Goal: Complete application form

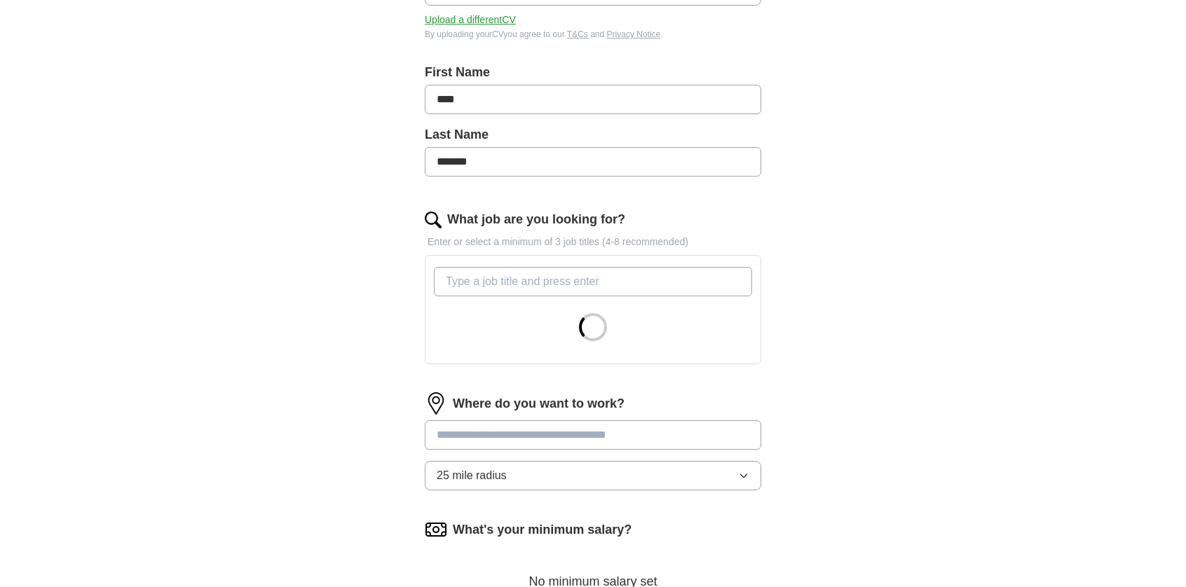
scroll to position [280, 0]
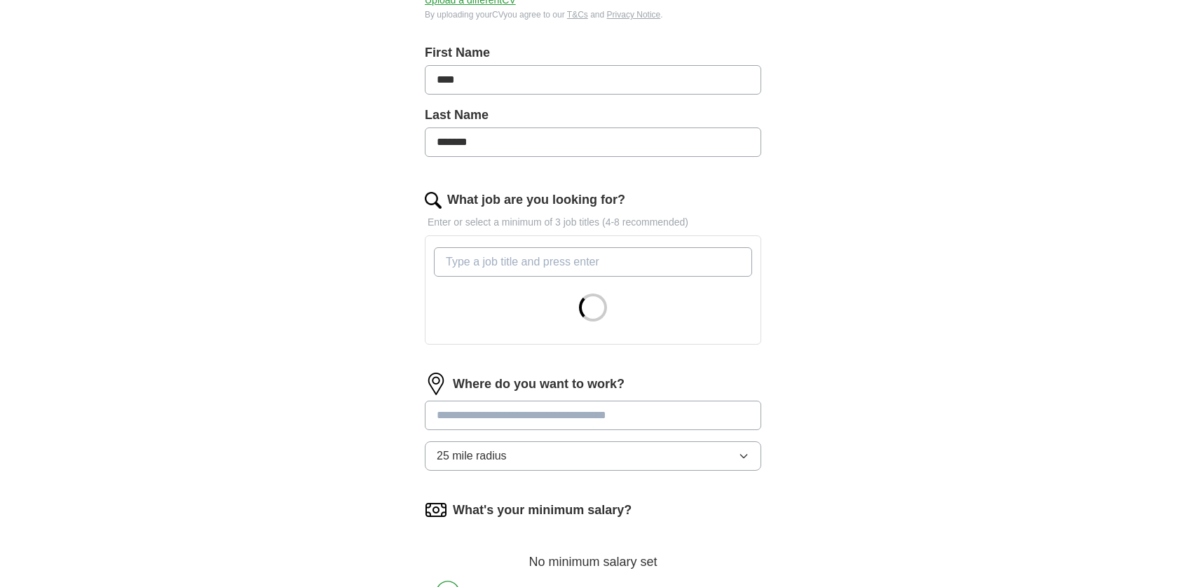
click at [515, 262] on input "What job are you looking for?" at bounding box center [593, 261] width 318 height 29
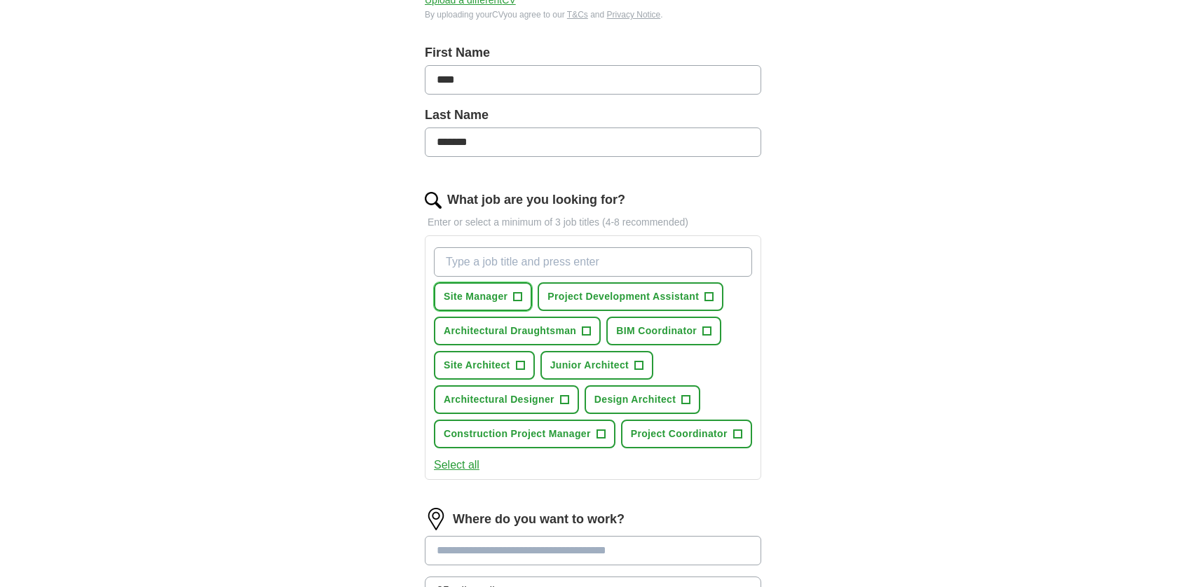
click at [510, 288] on button "Site Manager +" at bounding box center [483, 296] width 98 height 29
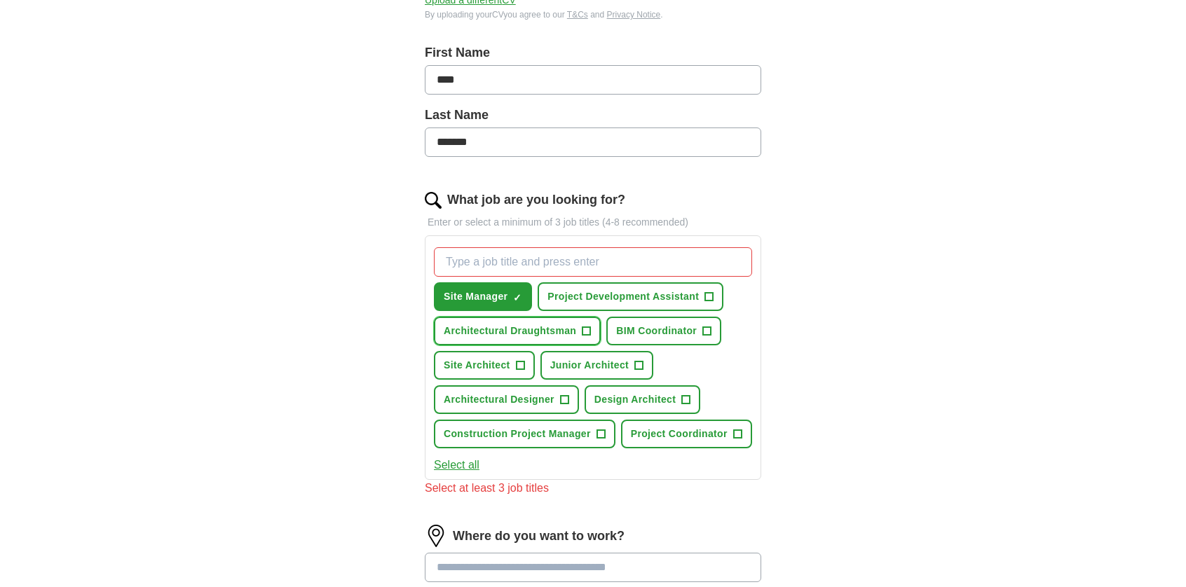
click at [564, 325] on span "Architectural Draughtsman" at bounding box center [510, 331] width 132 height 15
click at [620, 301] on span "Project Development Assistant" at bounding box center [622, 296] width 151 height 15
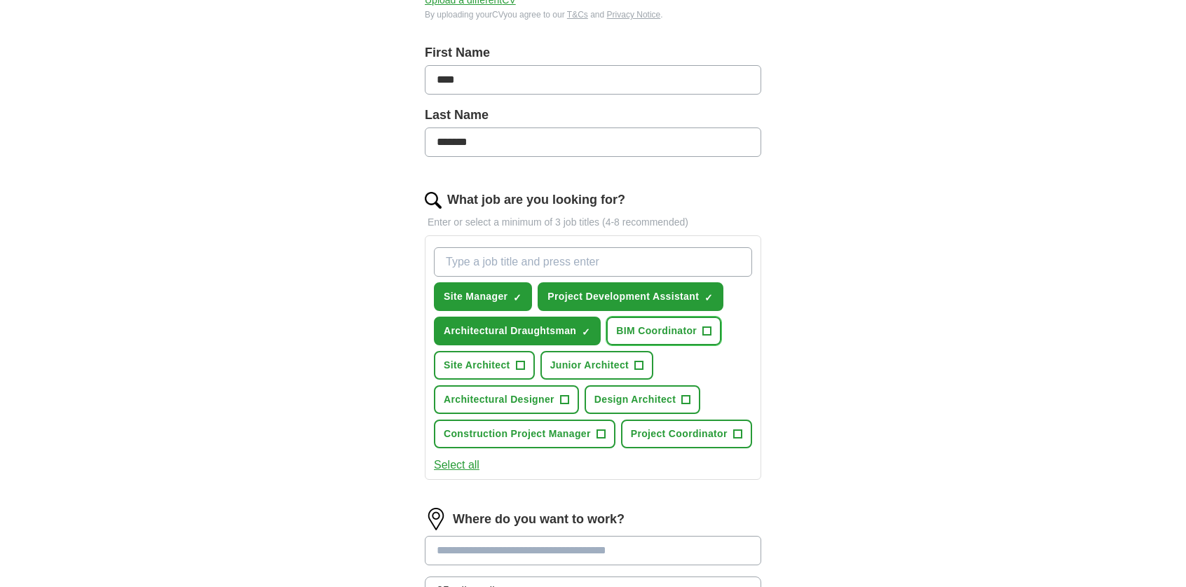
click at [633, 327] on span "BIM Coordinator" at bounding box center [656, 331] width 81 height 15
click at [494, 371] on button "Site Architect +" at bounding box center [484, 365] width 101 height 29
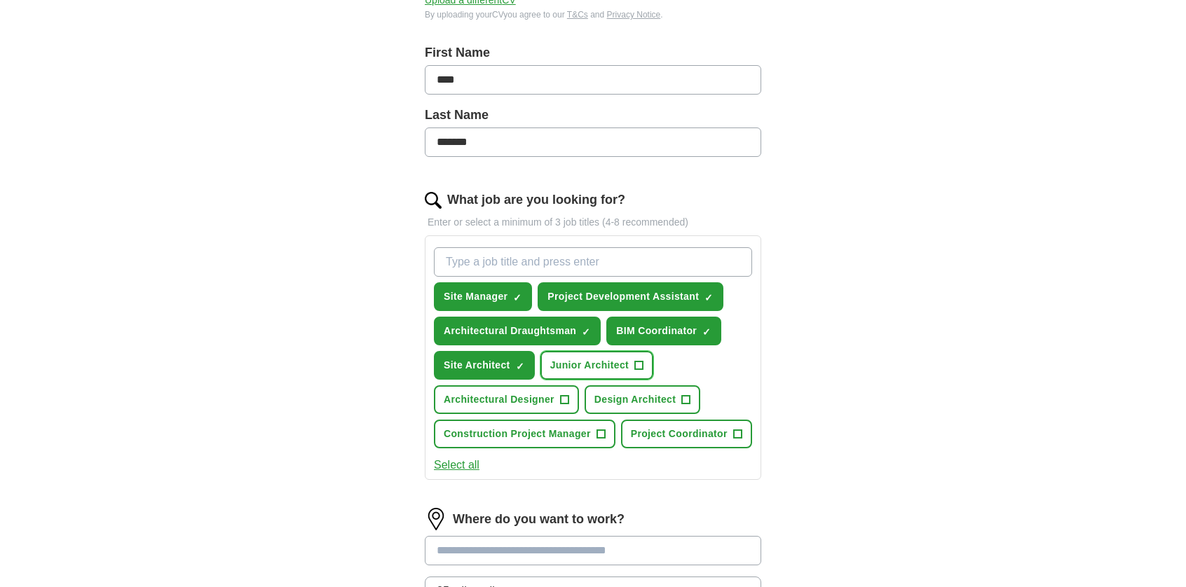
click at [566, 369] on span "Junior Architect" at bounding box center [589, 365] width 79 height 15
click at [540, 395] on span "Architectural Designer" at bounding box center [499, 400] width 111 height 15
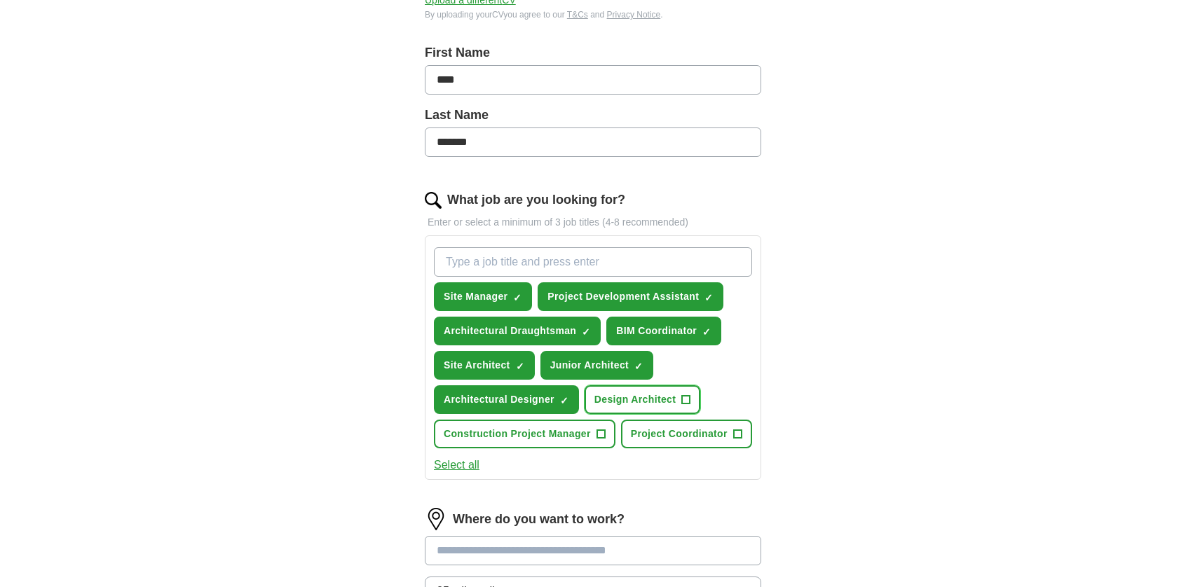
click at [628, 395] on span "Design Architect" at bounding box center [634, 400] width 81 height 15
click at [552, 434] on span "Construction Project Manager" at bounding box center [517, 434] width 147 height 15
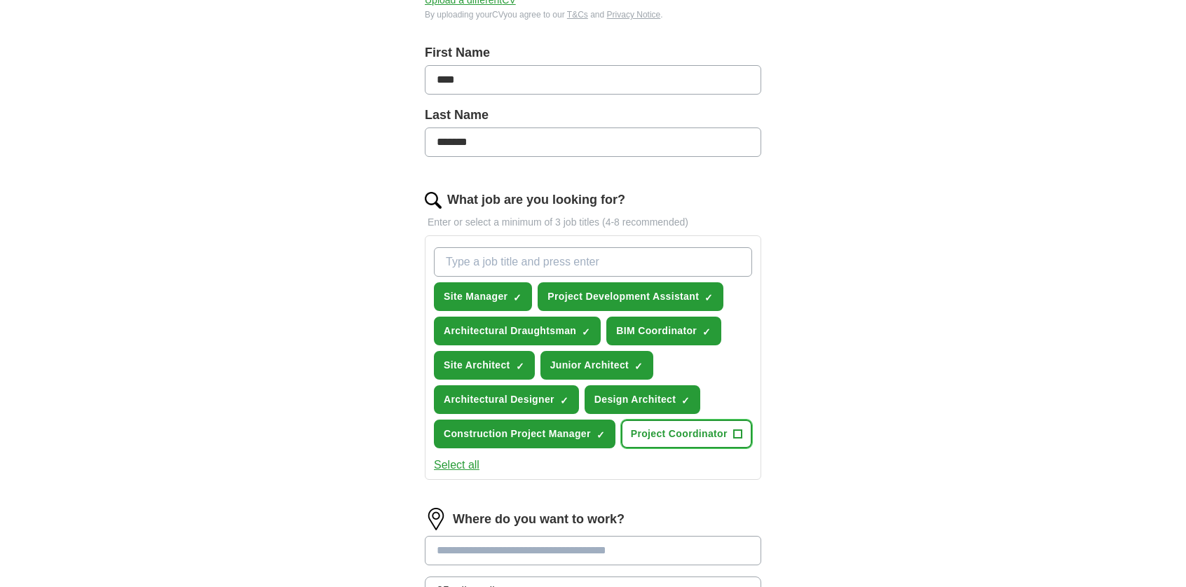
click at [669, 433] on span "Project Coordinator" at bounding box center [679, 434] width 97 height 15
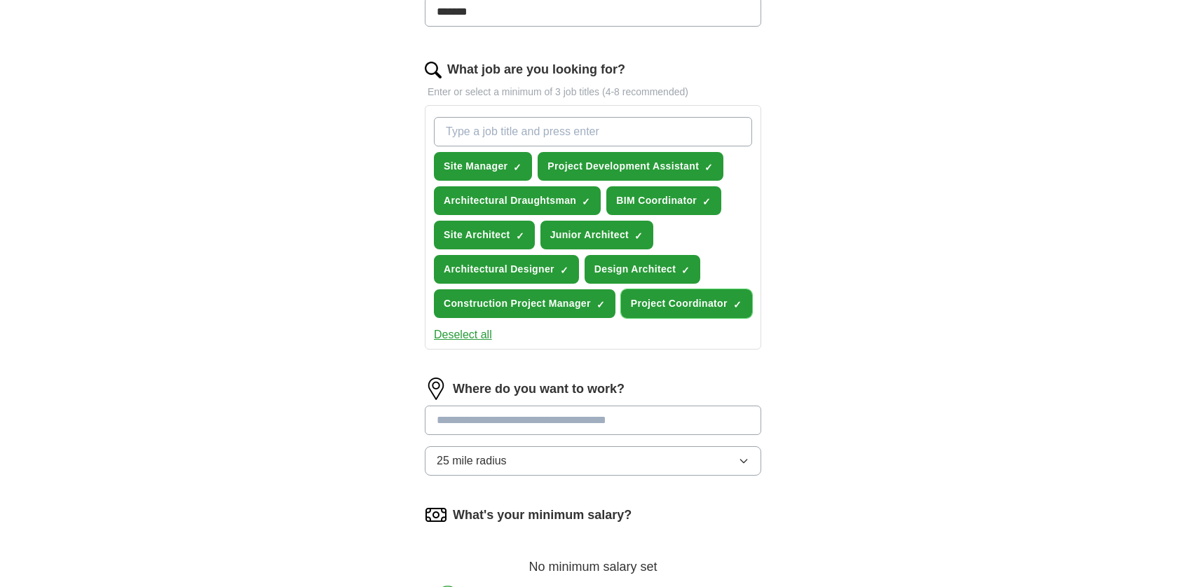
scroll to position [421, 0]
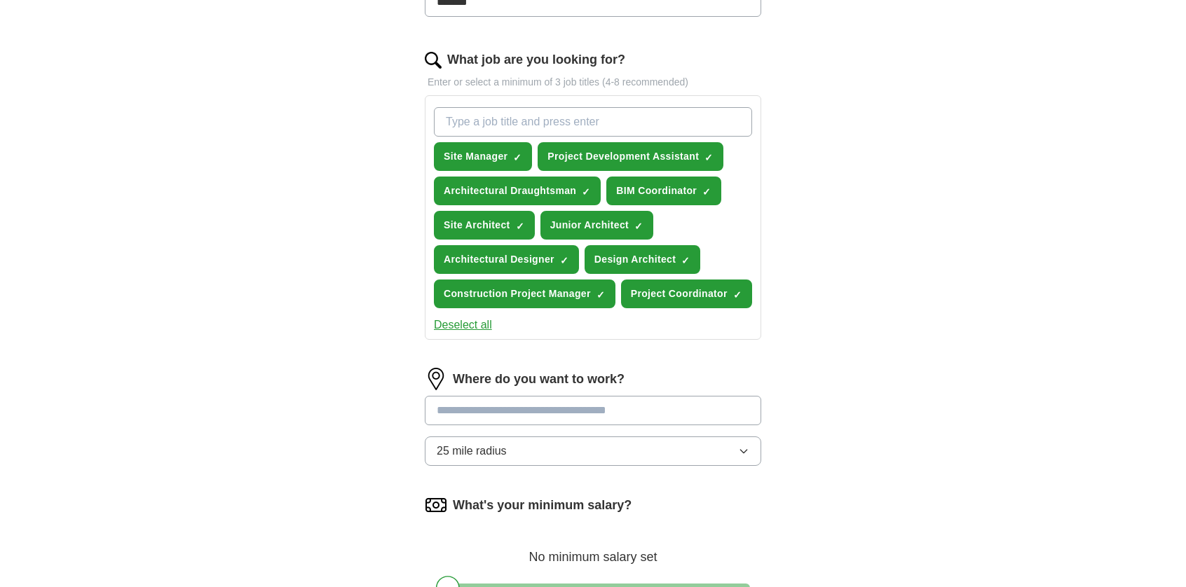
click at [437, 56] on img at bounding box center [433, 60] width 17 height 17
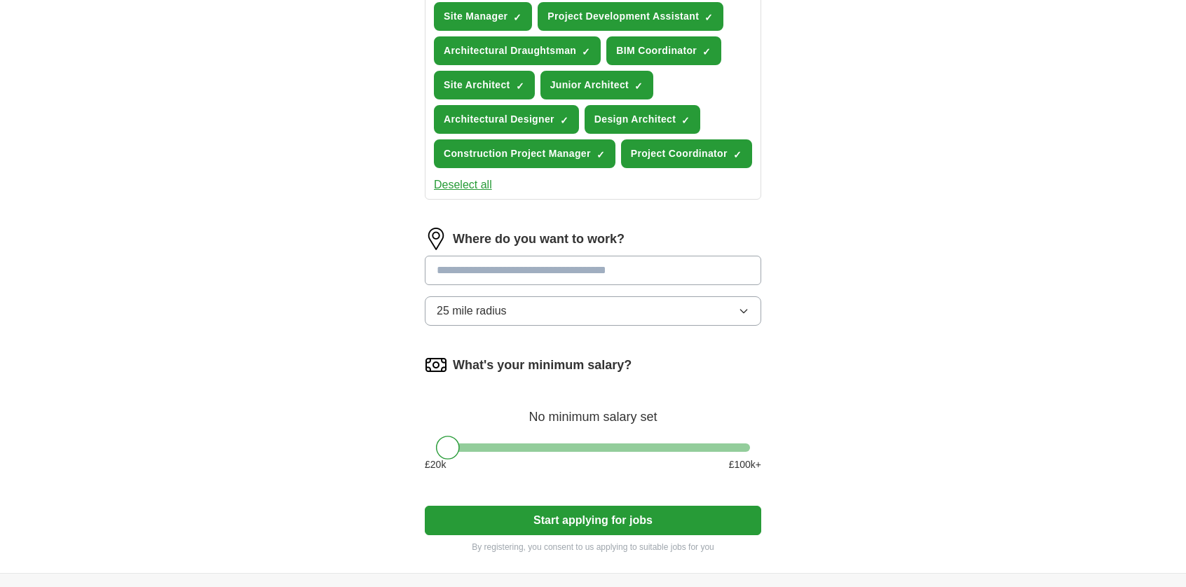
scroll to position [631, 0]
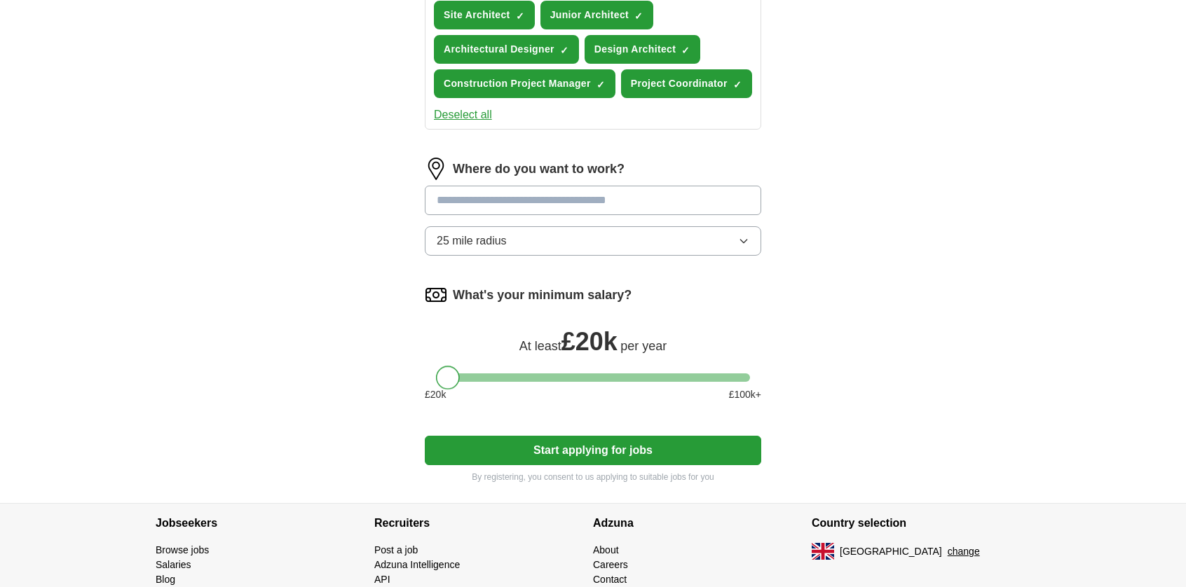
drag, startPoint x: 453, startPoint y: 380, endPoint x: 418, endPoint y: 386, distance: 34.8
click at [531, 436] on button "Start applying for jobs" at bounding box center [593, 450] width 336 height 29
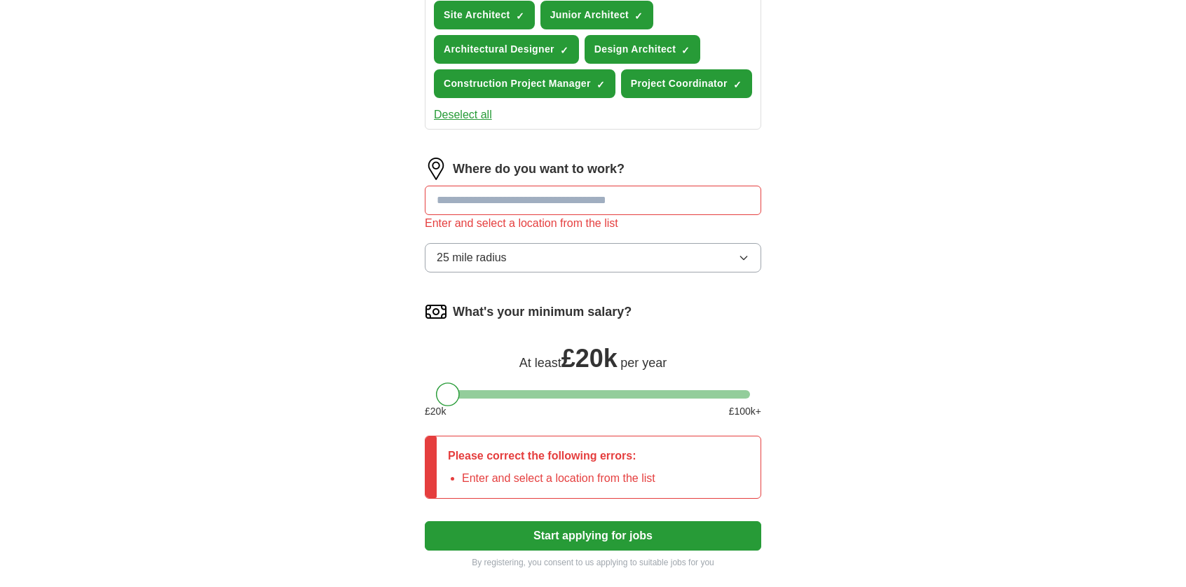
click at [516, 200] on input "text" at bounding box center [593, 200] width 336 height 29
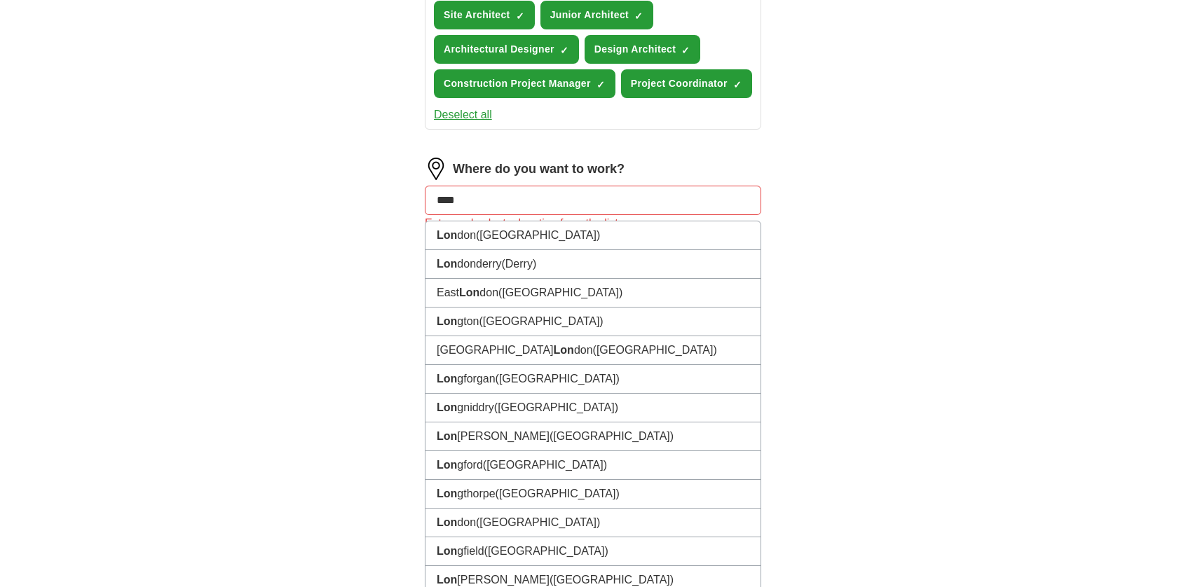
type input "*****"
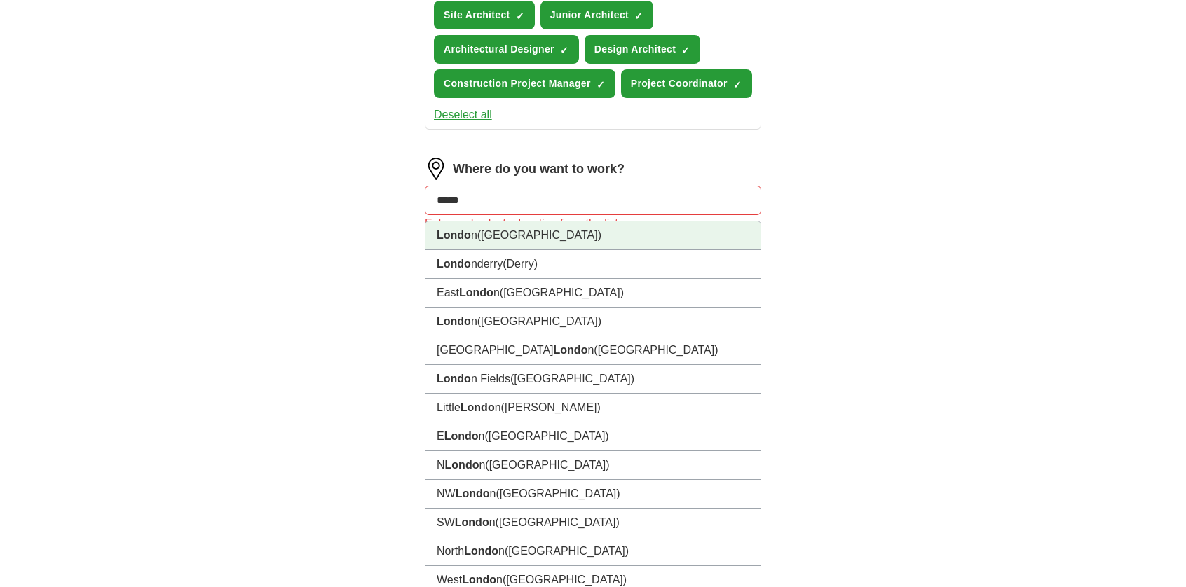
click at [495, 238] on span "([GEOGRAPHIC_DATA])" at bounding box center [539, 235] width 124 height 12
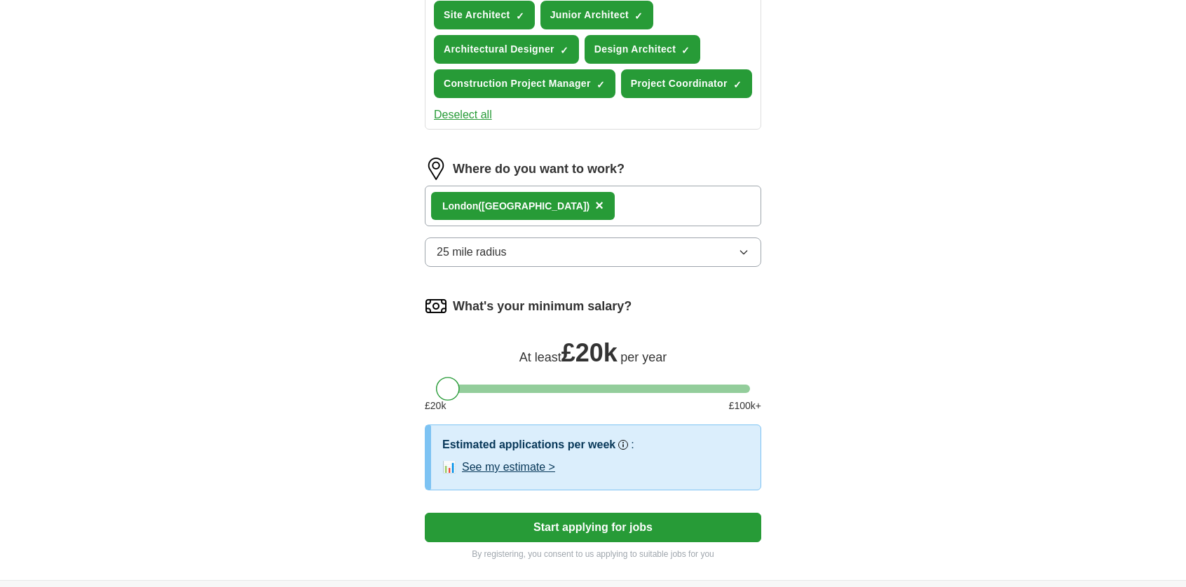
click at [592, 535] on button "Start applying for jobs" at bounding box center [593, 527] width 336 height 29
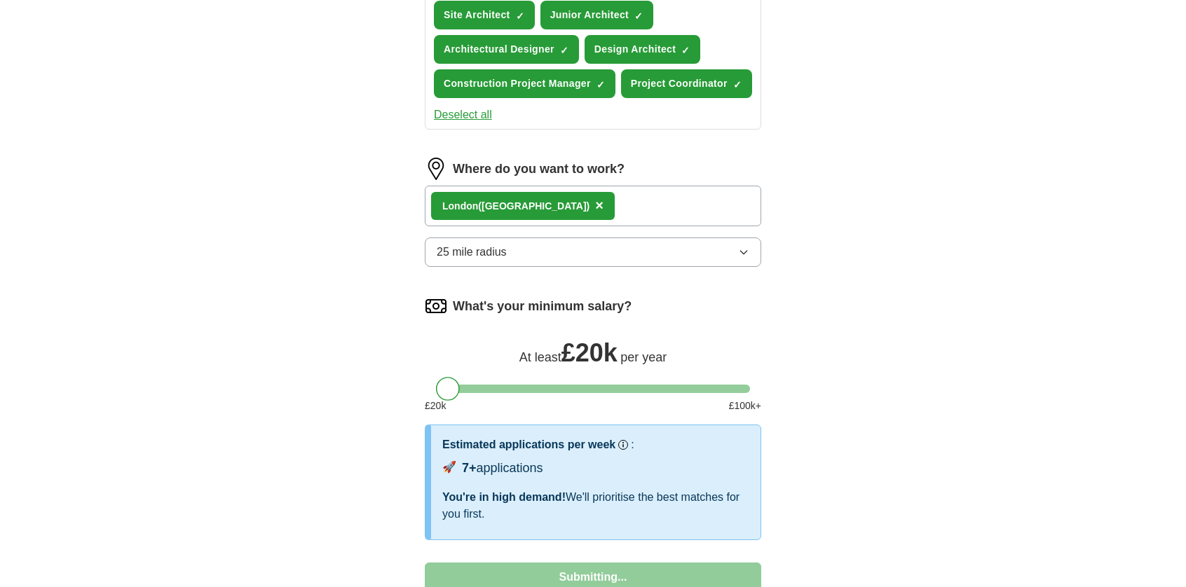
select select "**"
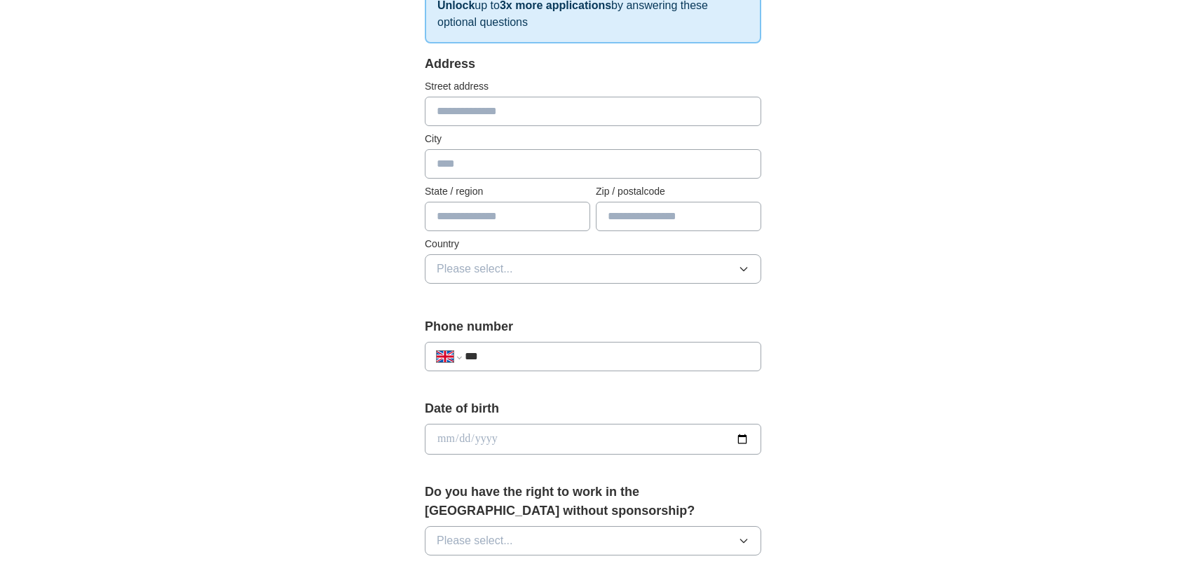
scroll to position [210, 0]
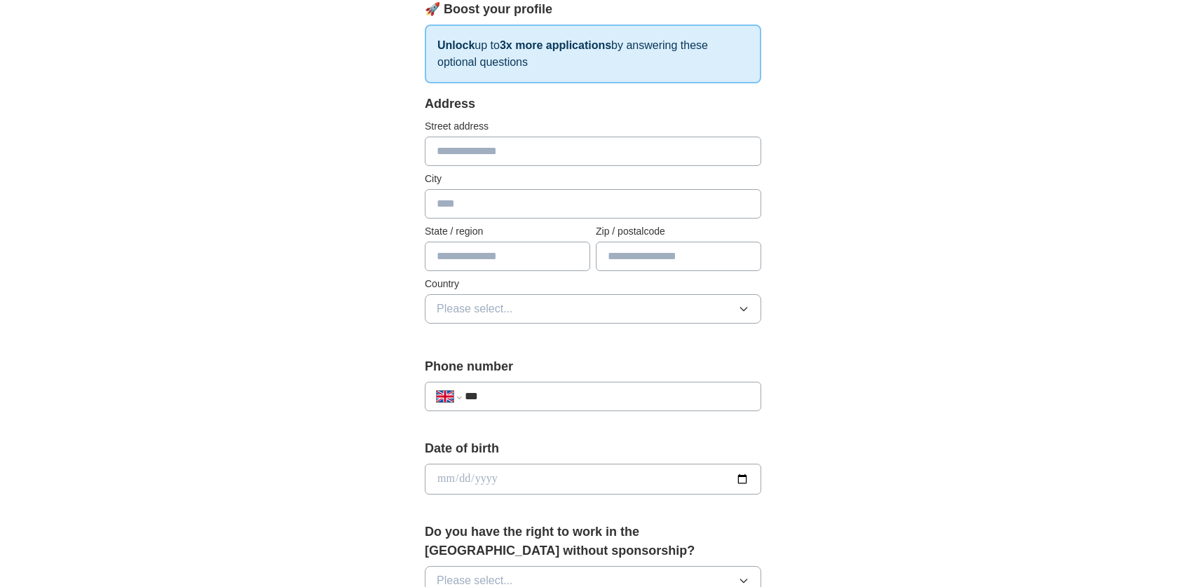
click at [505, 146] on input "text" at bounding box center [593, 151] width 336 height 29
click at [470, 155] on input "text" at bounding box center [593, 151] width 336 height 29
type input "**********"
type input "******"
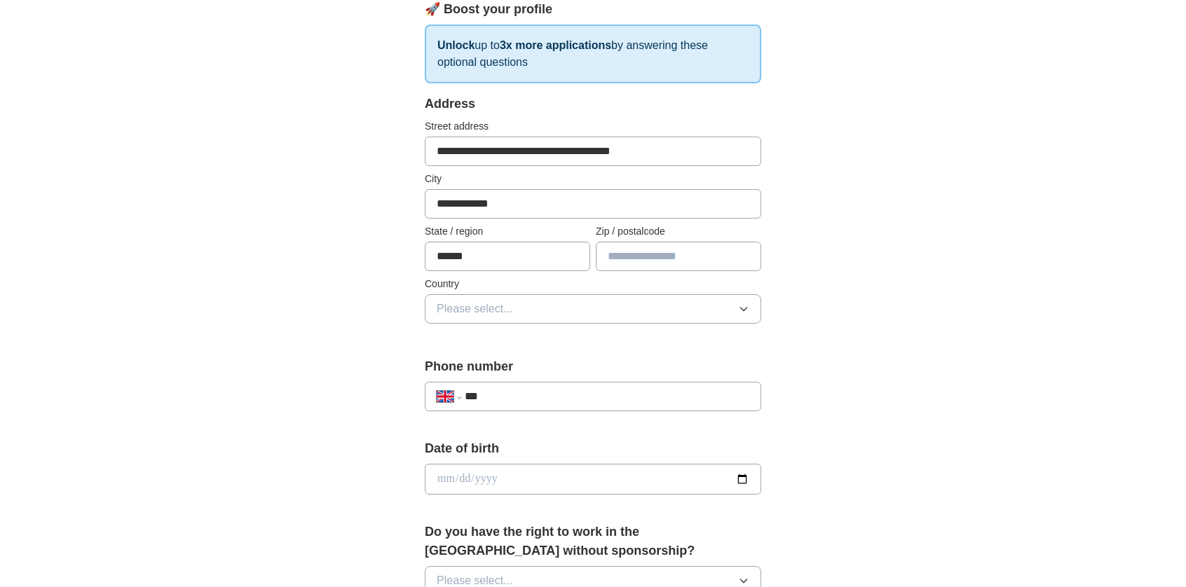
type input "*******"
click at [645, 306] on button "Please select..." at bounding box center [593, 308] width 336 height 29
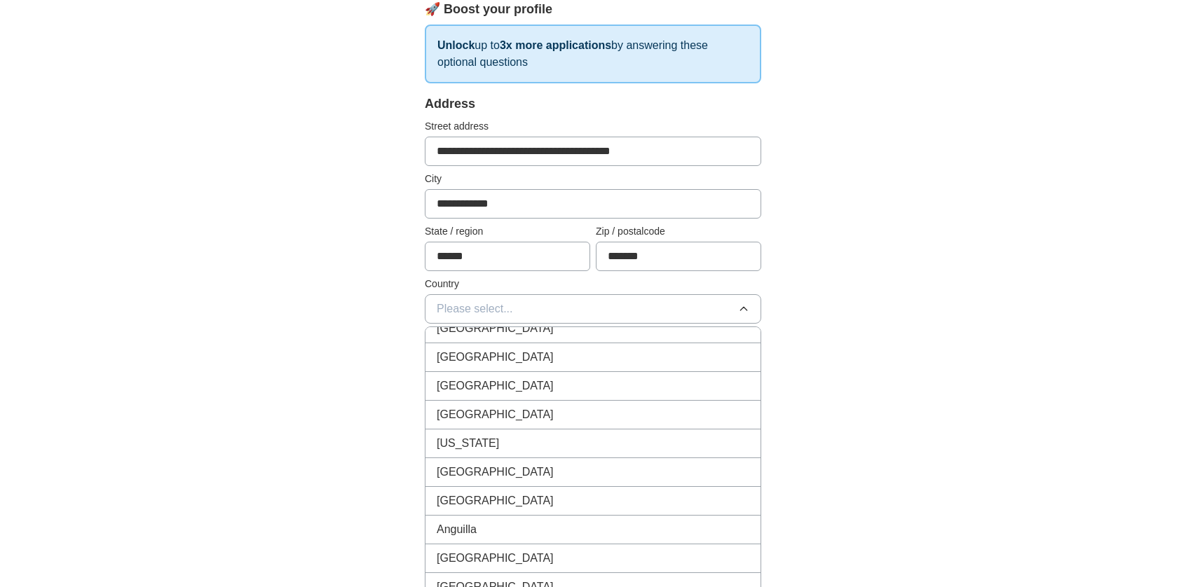
scroll to position [0, 0]
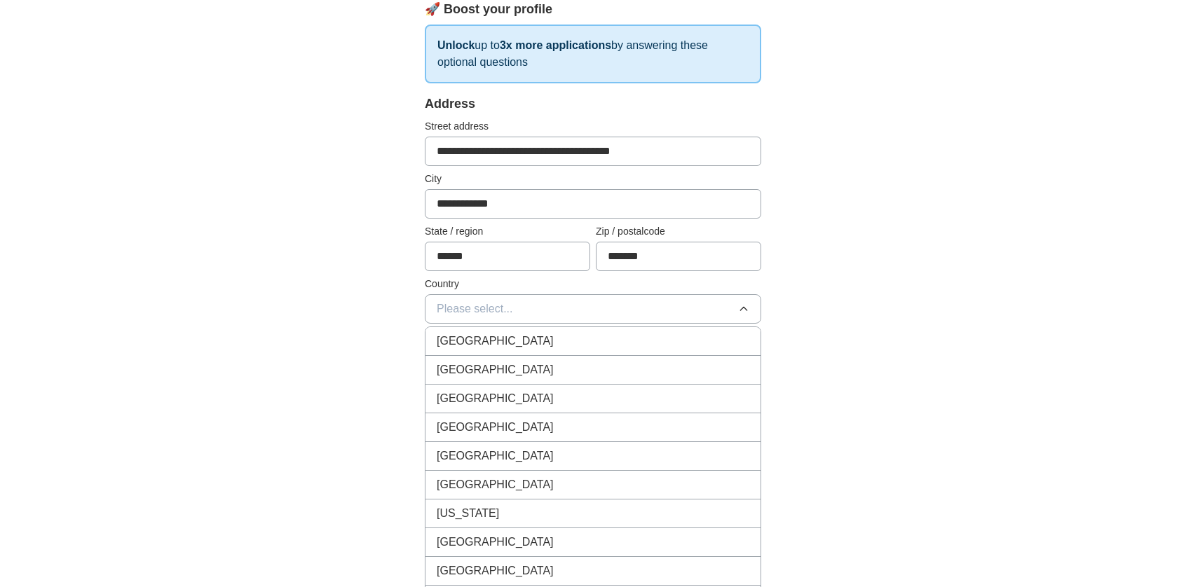
click at [546, 339] on div "[GEOGRAPHIC_DATA]" at bounding box center [593, 341] width 313 height 17
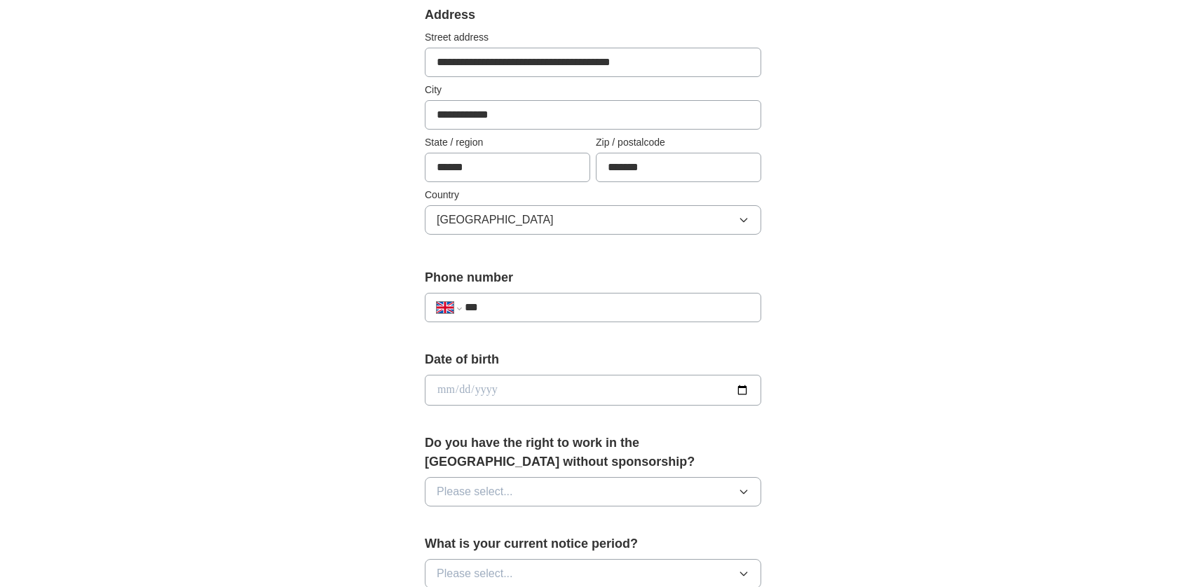
scroll to position [421, 0]
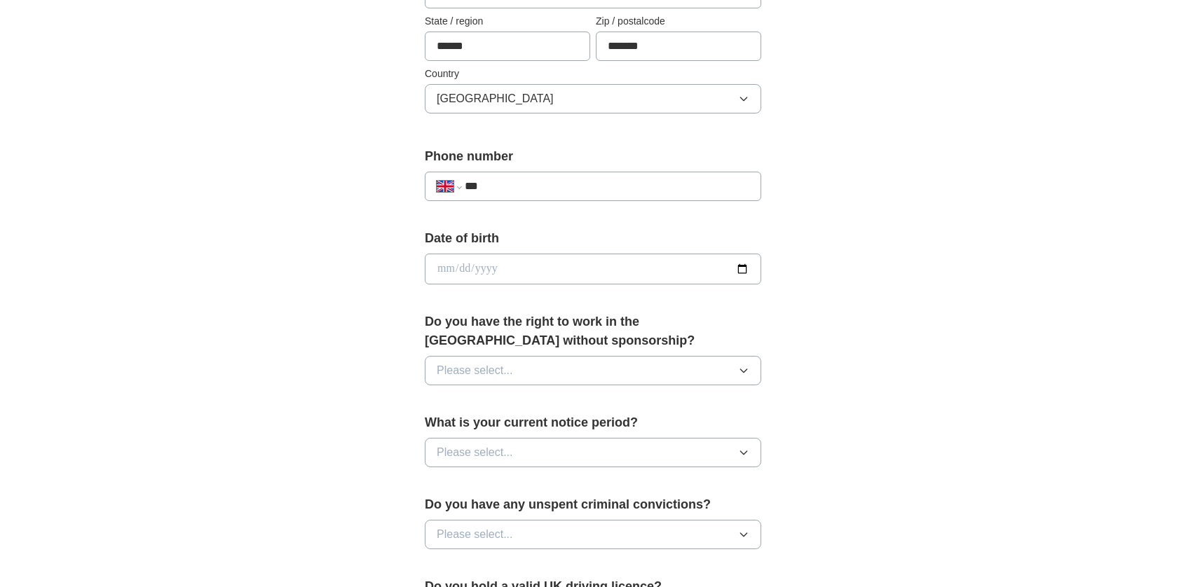
click at [481, 268] on input "date" at bounding box center [593, 269] width 336 height 31
click at [522, 268] on input "date" at bounding box center [593, 269] width 336 height 31
click at [737, 260] on input "date" at bounding box center [593, 269] width 336 height 31
click at [502, 266] on input "**********" at bounding box center [593, 269] width 336 height 31
click at [748, 264] on input "**********" at bounding box center [593, 269] width 336 height 31
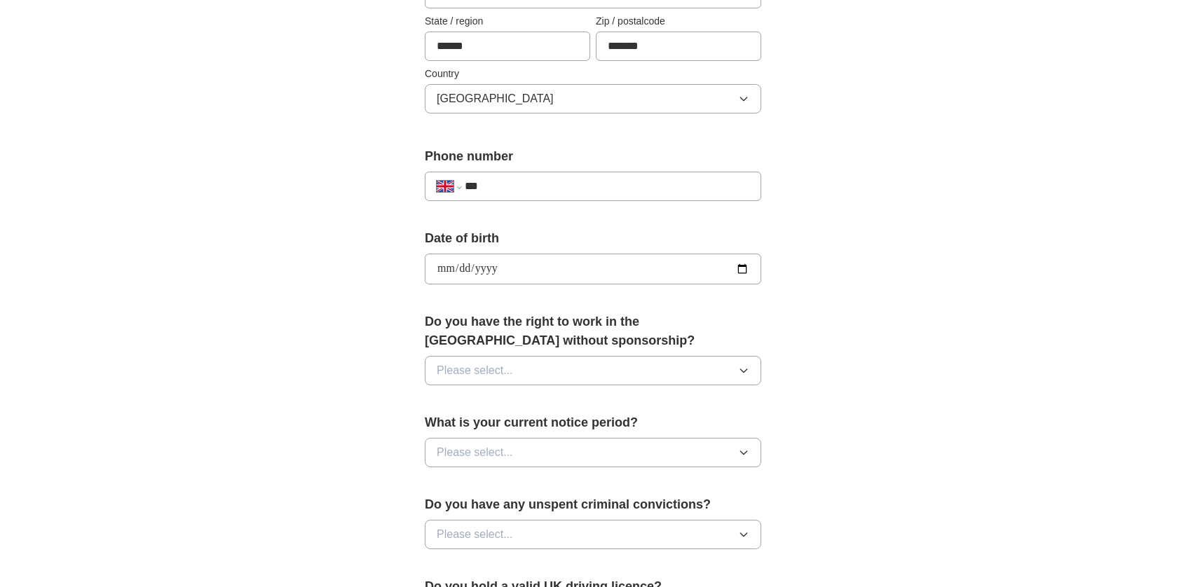
click at [552, 254] on input "**********" at bounding box center [593, 269] width 336 height 31
click at [531, 272] on input "**********" at bounding box center [593, 269] width 336 height 31
drag, startPoint x: 483, startPoint y: 263, endPoint x: 491, endPoint y: 261, distance: 8.5
click at [491, 261] on input "**********" at bounding box center [593, 269] width 336 height 31
type input "**********"
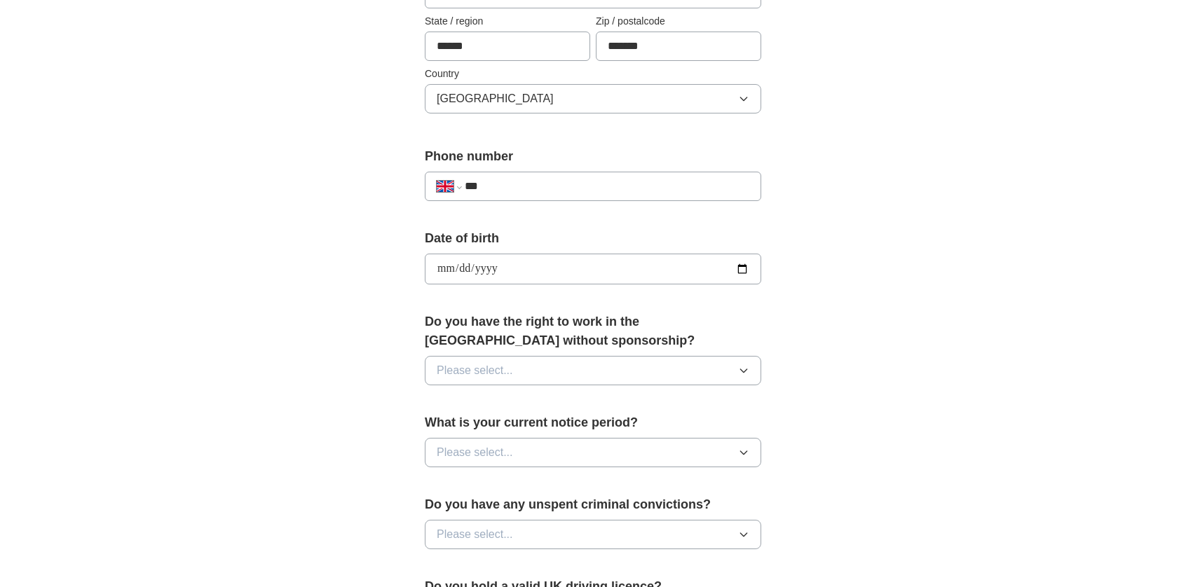
click at [577, 386] on div "Do you have the right to work in the [GEOGRAPHIC_DATA] without sponsorship? Ple…" at bounding box center [593, 355] width 336 height 84
click at [582, 363] on button "Please select..." at bounding box center [593, 370] width 336 height 29
click at [559, 425] on div "No" at bounding box center [593, 431] width 313 height 17
click at [557, 449] on button "Please select..." at bounding box center [593, 452] width 336 height 29
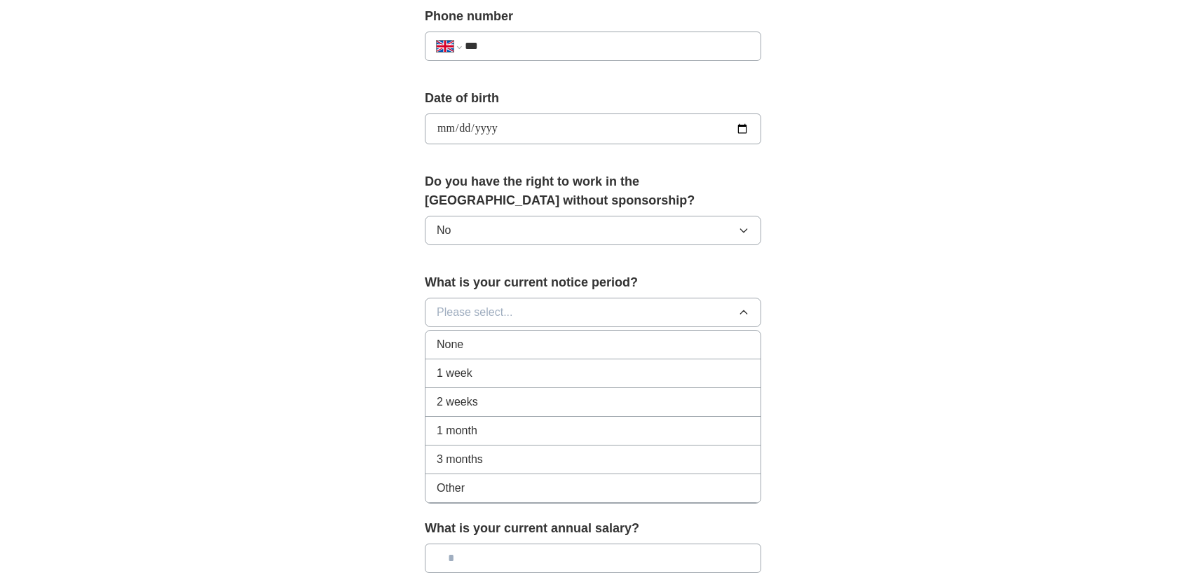
click at [534, 336] on div "None" at bounding box center [593, 344] width 313 height 17
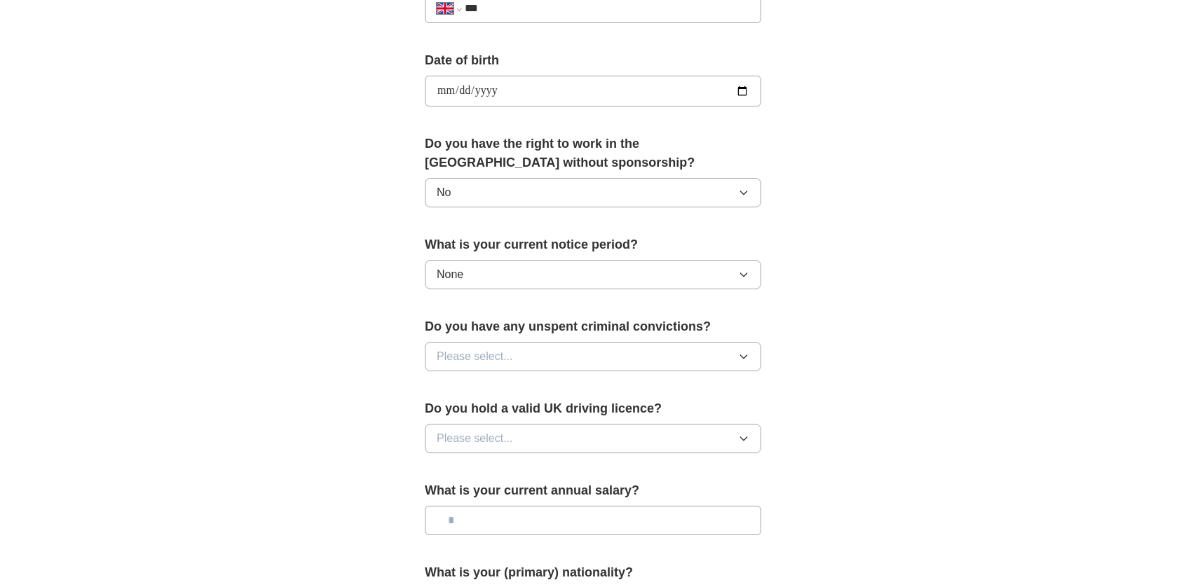
scroll to position [631, 0]
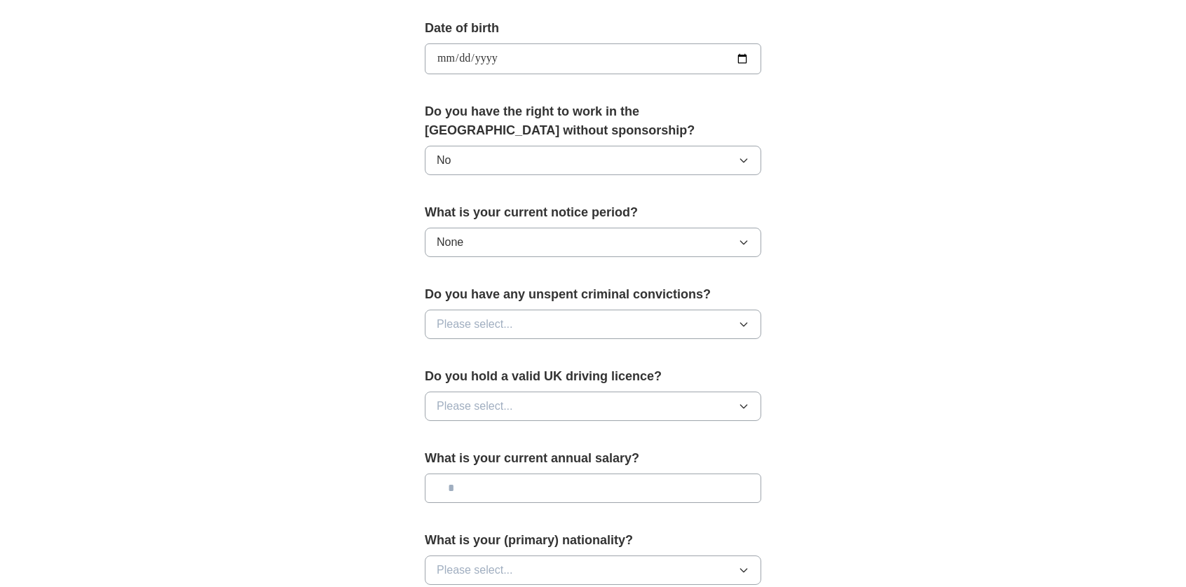
click at [550, 327] on button "Please select..." at bounding box center [593, 324] width 336 height 29
click at [524, 393] on li "No" at bounding box center [592, 385] width 335 height 29
click at [524, 401] on button "Please select..." at bounding box center [593, 406] width 336 height 29
click at [512, 431] on div "Yes" at bounding box center [593, 438] width 313 height 17
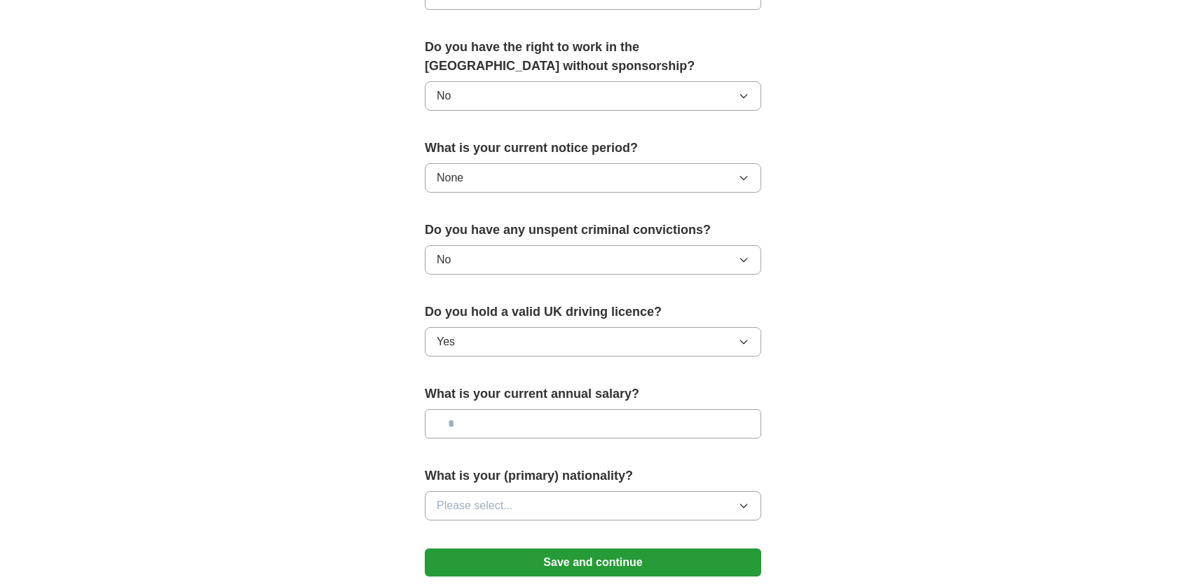
scroll to position [771, 0]
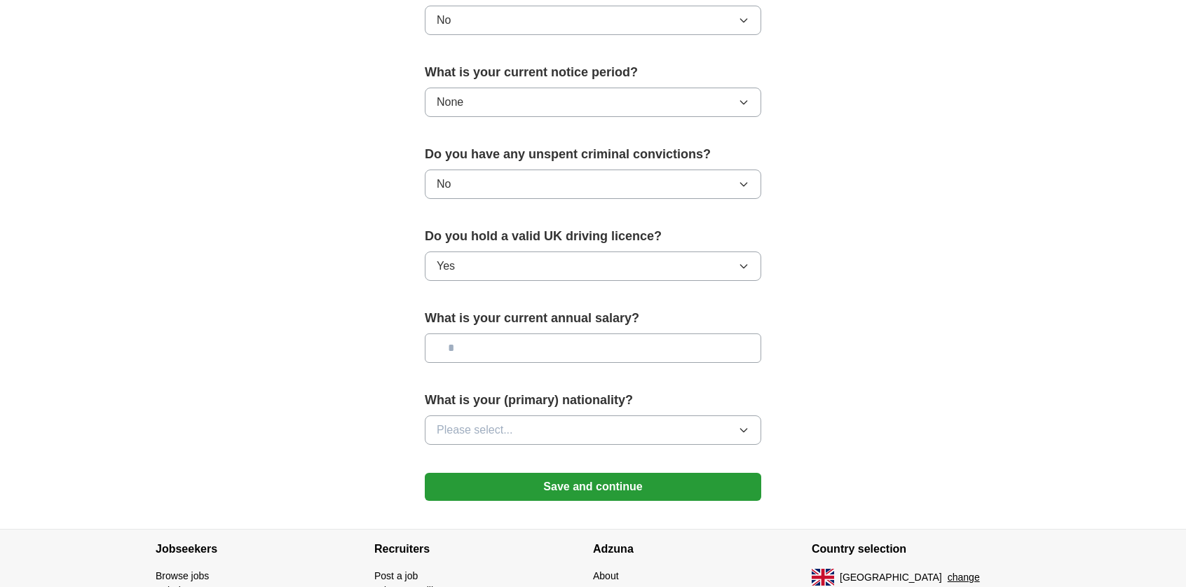
click at [536, 358] on div "What is your current annual salary?" at bounding box center [593, 341] width 336 height 65
click at [542, 347] on input "text" at bounding box center [593, 348] width 336 height 29
type input "*******"
click at [524, 407] on div "What is your (primary) nationality? Please select..." at bounding box center [593, 423] width 336 height 65
click at [520, 423] on button "Please select..." at bounding box center [593, 430] width 336 height 29
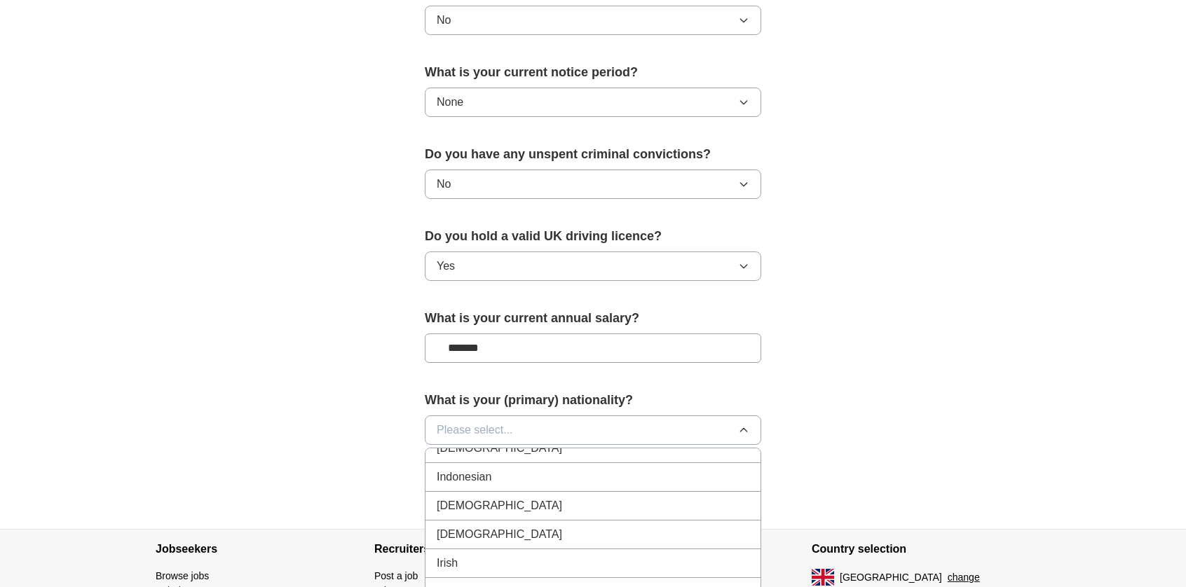
scroll to position [2243, 0]
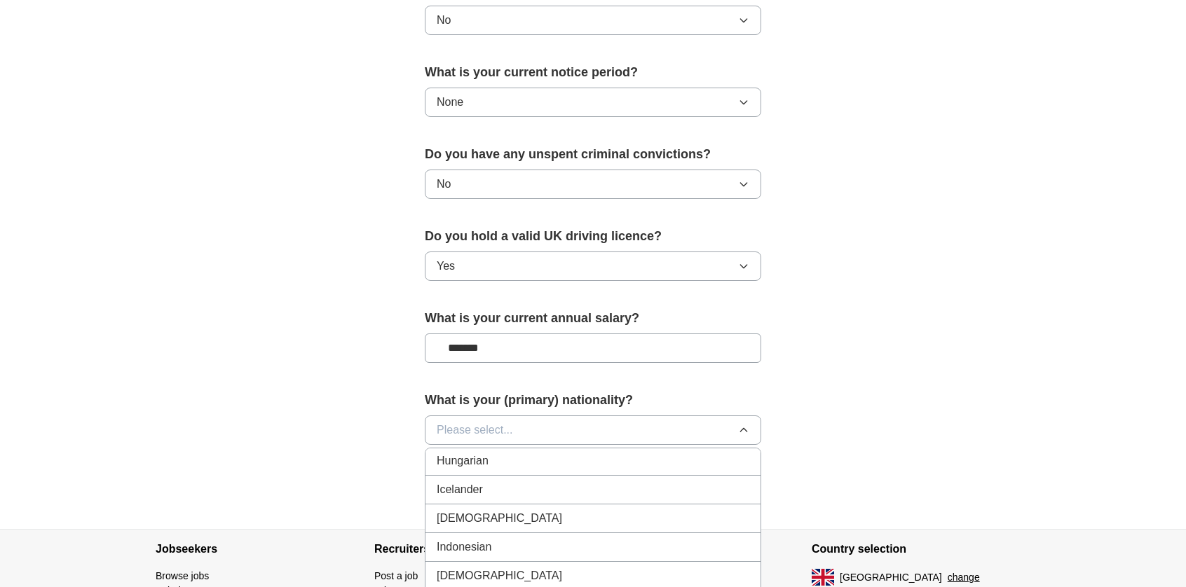
click at [474, 510] on div "[DEMOGRAPHIC_DATA]" at bounding box center [593, 518] width 313 height 17
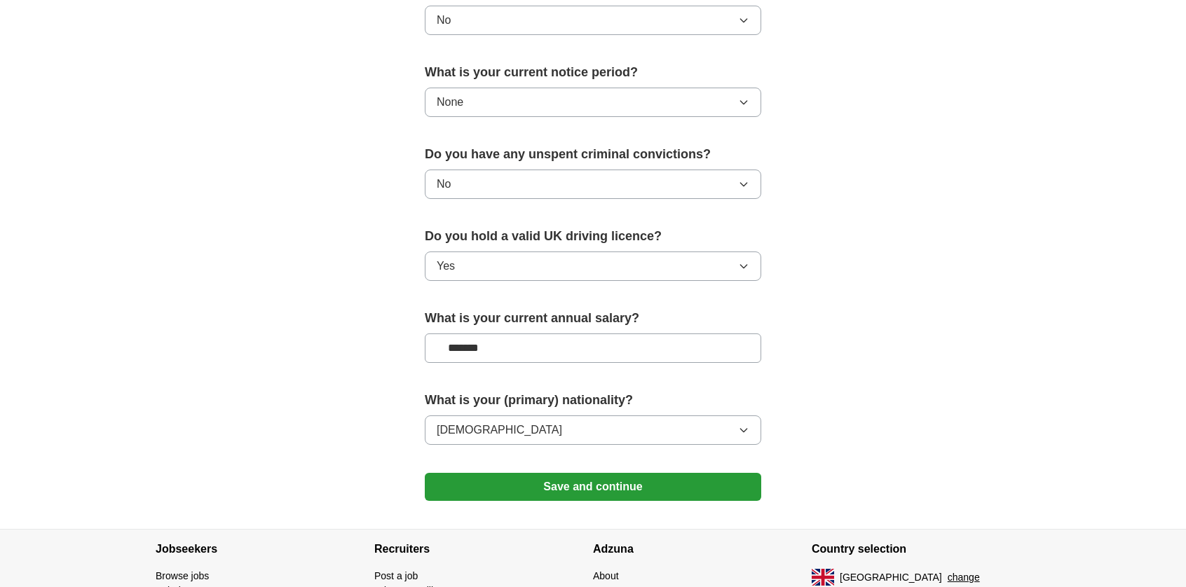
click at [493, 489] on button "Save and continue" at bounding box center [593, 487] width 336 height 28
